Goal: Task Accomplishment & Management: Complete application form

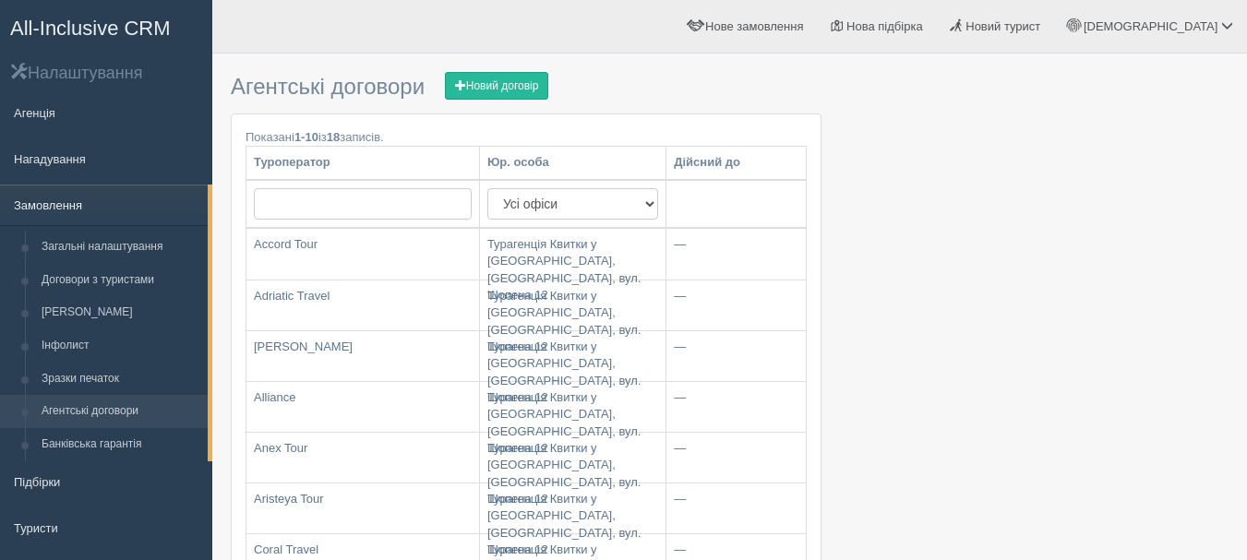
click at [47, 208] on link "Замовлення" at bounding box center [104, 205] width 208 height 41
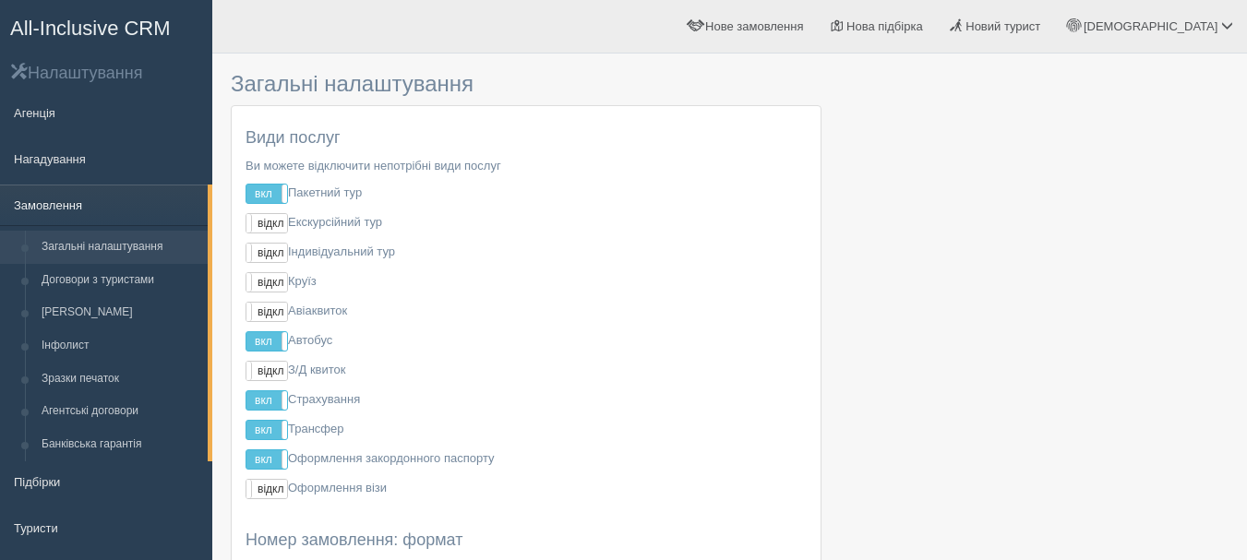
click at [61, 201] on link "Замовлення" at bounding box center [104, 205] width 208 height 41
click at [35, 518] on link "Туристи" at bounding box center [106, 527] width 212 height 41
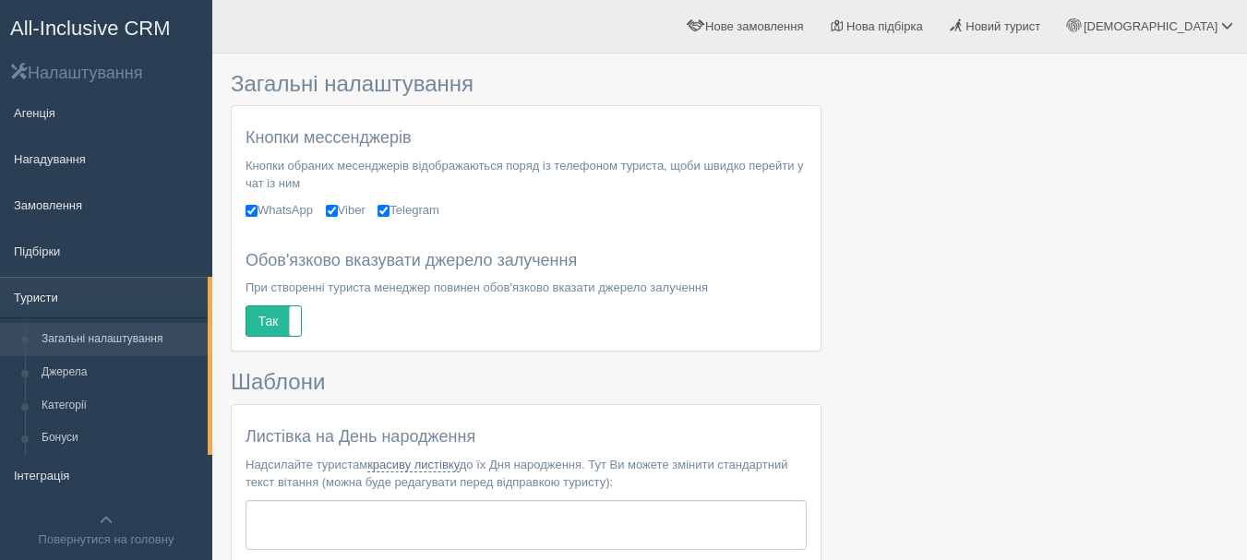
click at [64, 295] on link "Туристи" at bounding box center [104, 297] width 208 height 41
click at [1040, 20] on span "Новий турист" at bounding box center [1002, 26] width 75 height 14
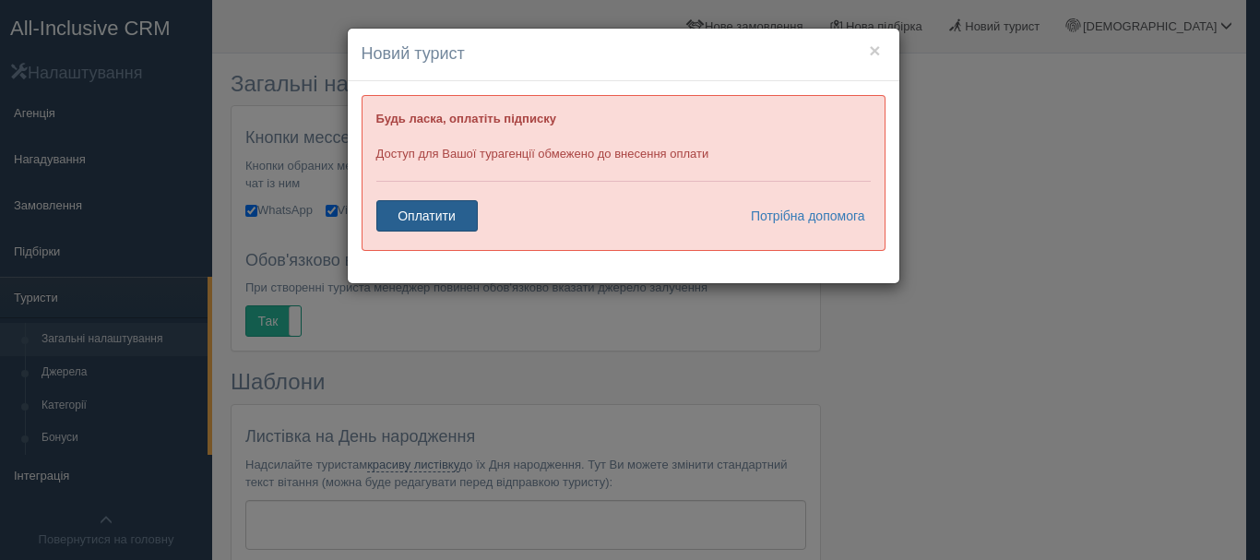
click at [435, 216] on link "Оплатити" at bounding box center [426, 215] width 101 height 31
